Goal: Check status: Check status

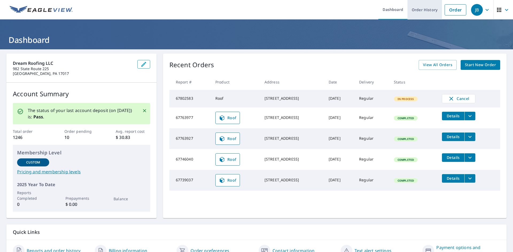
click at [422, 11] on link "Order History" at bounding box center [424, 9] width 34 height 19
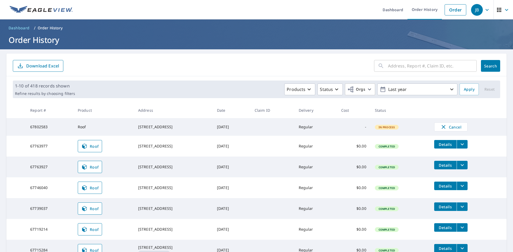
click at [407, 67] on input "text" at bounding box center [432, 65] width 89 height 15
drag, startPoint x: 406, startPoint y: 66, endPoint x: 403, endPoint y: 69, distance: 4.9
click at [403, 69] on input "turtle" at bounding box center [427, 65] width 78 height 15
click at [400, 65] on input "turtle crek rd" at bounding box center [427, 65] width 78 height 15
click at [402, 66] on input "turtle crek rd" at bounding box center [427, 65] width 78 height 15
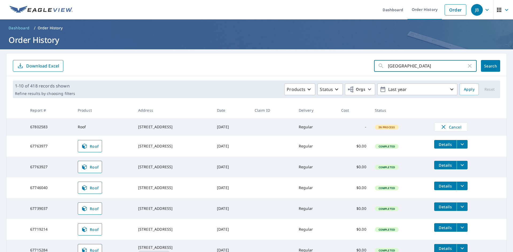
type input "[GEOGRAPHIC_DATA]"
click at [485, 66] on span "Search" at bounding box center [490, 66] width 11 height 5
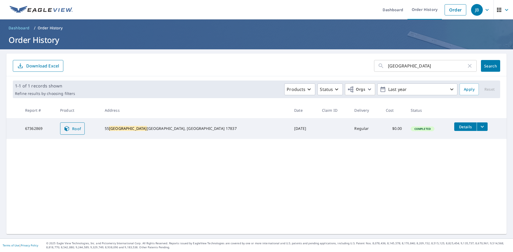
click at [81, 129] on span "Roof" at bounding box center [73, 128] width 18 height 6
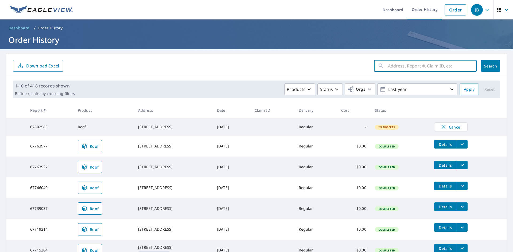
click at [413, 65] on input "text" at bounding box center [432, 65] width 89 height 15
type input "[GEOGRAPHIC_DATA]"
click at [484, 61] on button "Search" at bounding box center [490, 66] width 19 height 12
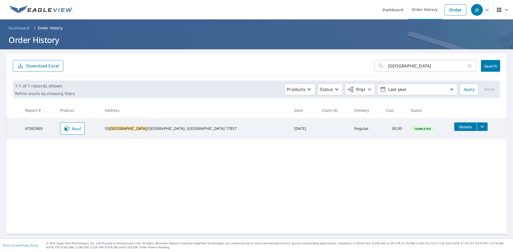
click at [476, 127] on button "filesDropdownBtn-67362869" at bounding box center [481, 127] width 11 height 9
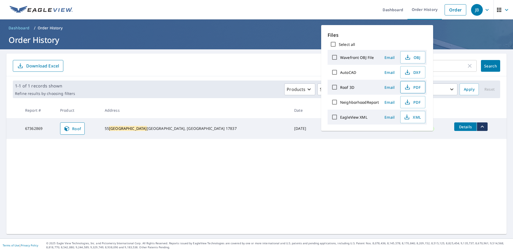
click at [406, 87] on icon "button" at bounding box center [407, 86] width 2 height 3
